Goal: Information Seeking & Learning: Learn about a topic

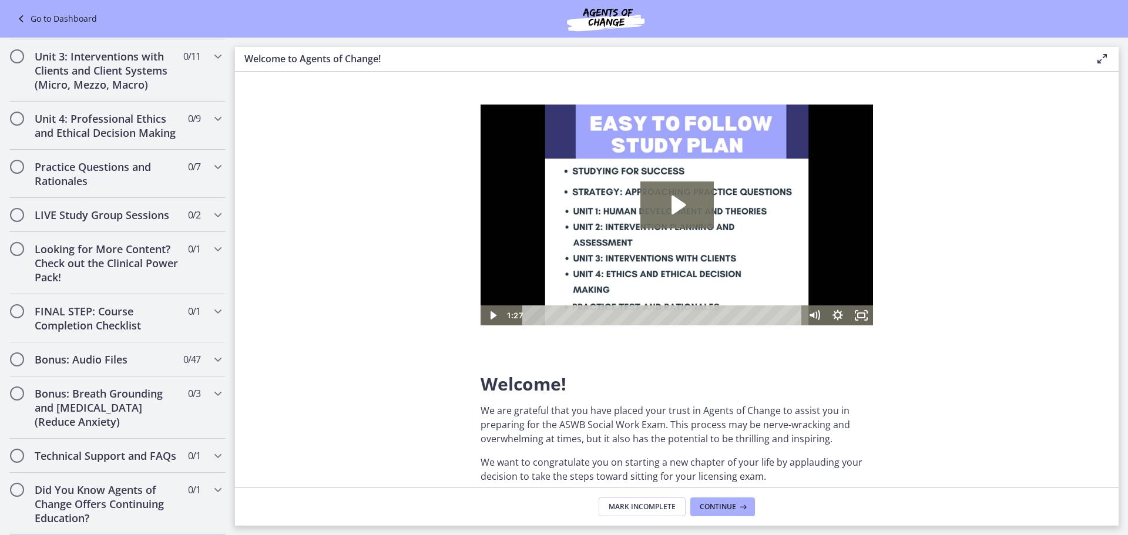
scroll to position [897, 0]
click at [200, 343] on div "Bonus: Audio Files 0 / 47 Completed" at bounding box center [117, 360] width 216 height 34
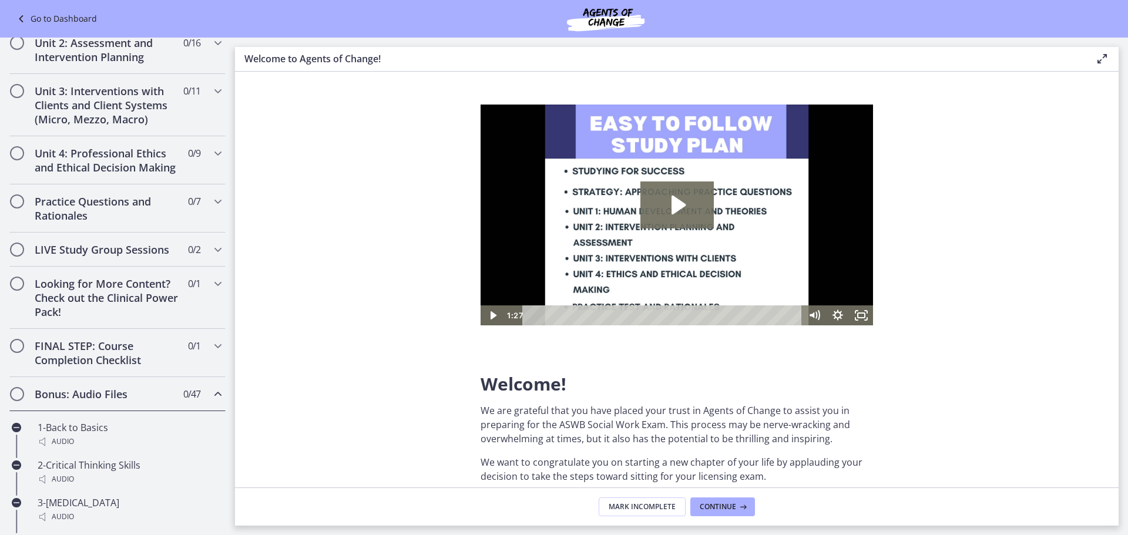
scroll to position [431, 0]
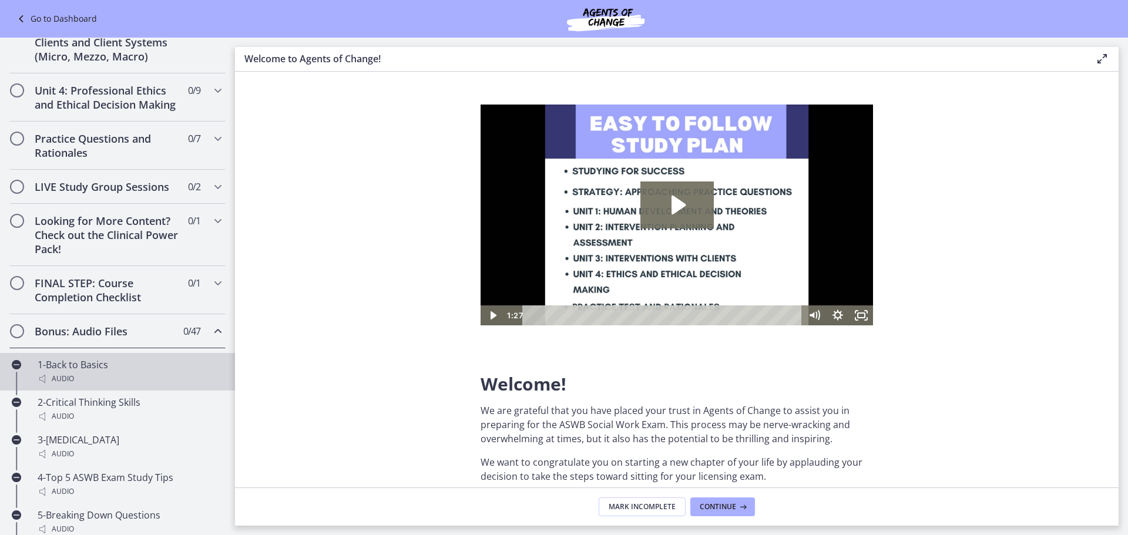
click at [106, 386] on div "Audio" at bounding box center [129, 379] width 183 height 14
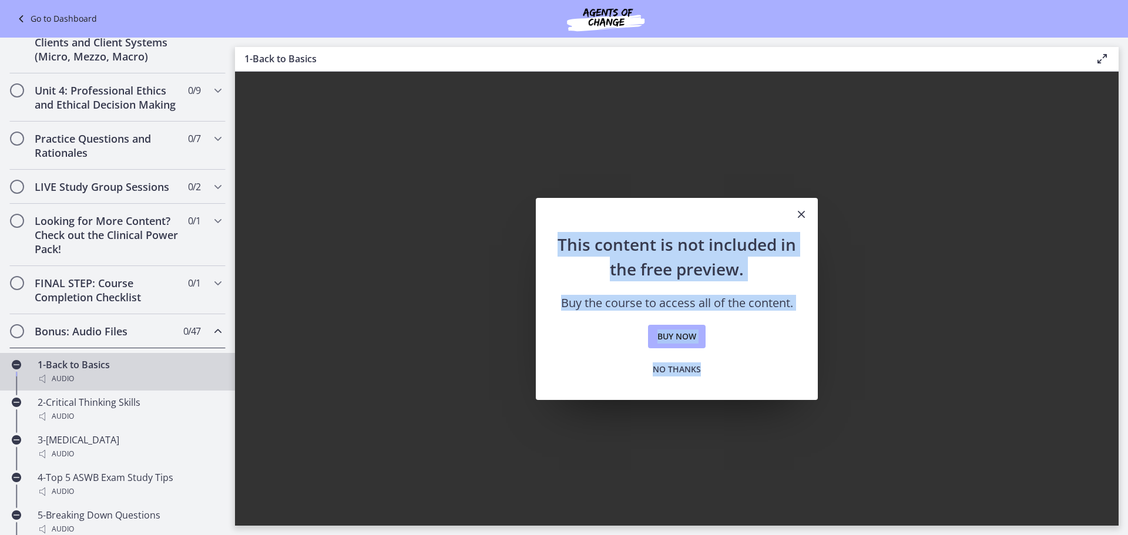
drag, startPoint x: 556, startPoint y: 244, endPoint x: 737, endPoint y: 364, distance: 216.3
click at [737, 364] on div "This content is not included in the free preview. Buy the course to access all …" at bounding box center [677, 316] width 282 height 168
copy div "This content is not included in the free preview. Buy the course to access all …"
